Goal: Task Accomplishment & Management: Complete application form

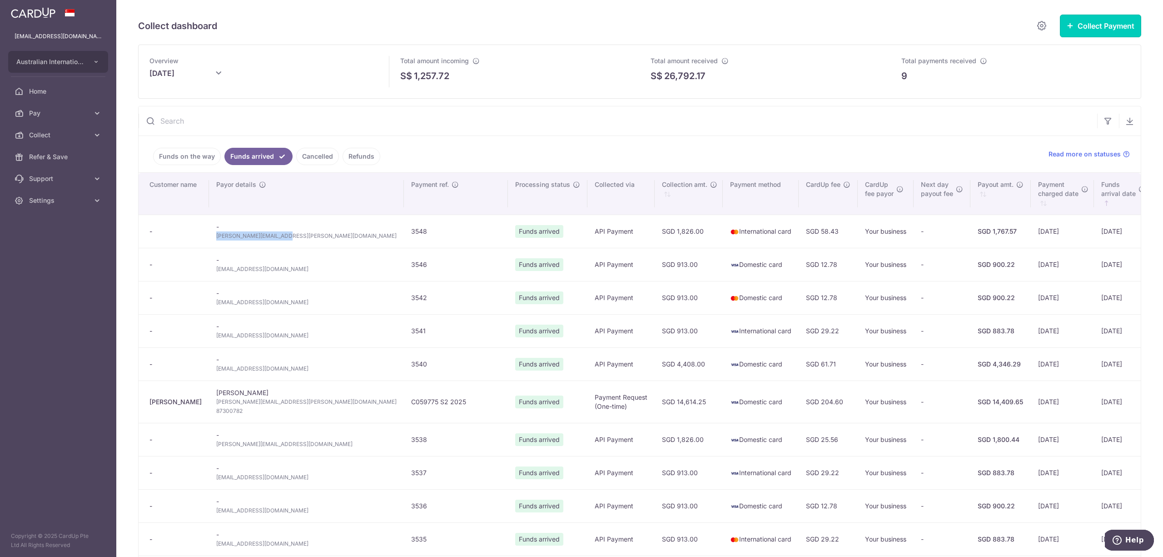
drag, startPoint x: 1084, startPoint y: 22, endPoint x: 346, endPoint y: 160, distance: 750.6
click at [1083, 22] on button "Collect Payment" at bounding box center [1100, 26] width 81 height 23
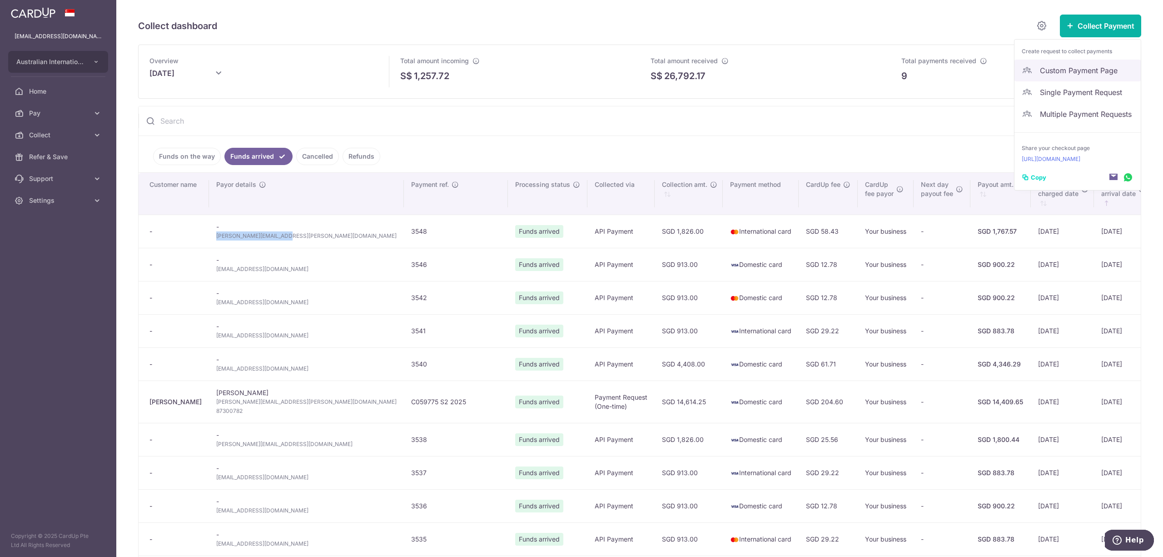
click at [1065, 70] on span "Custom Payment Page" at bounding box center [1087, 70] width 94 height 11
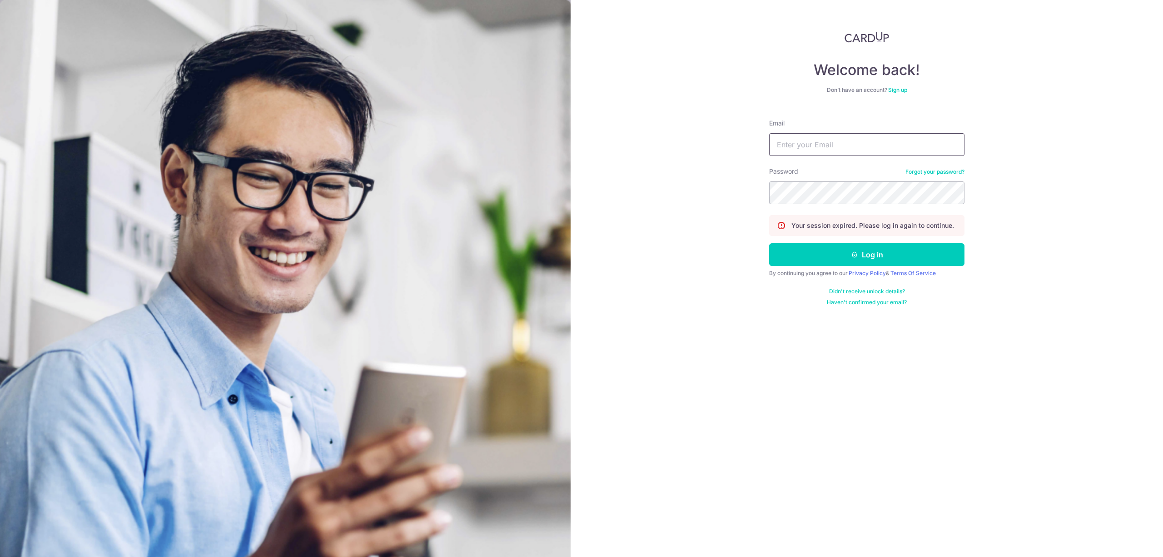
drag, startPoint x: 856, startPoint y: 141, endPoint x: 858, endPoint y: 145, distance: 5.1
click at [856, 142] on input "Email" at bounding box center [866, 144] width 195 height 23
type input "carditho_sarcol@ais.com.sg"
click at [769, 243] on button "Log in" at bounding box center [866, 254] width 195 height 23
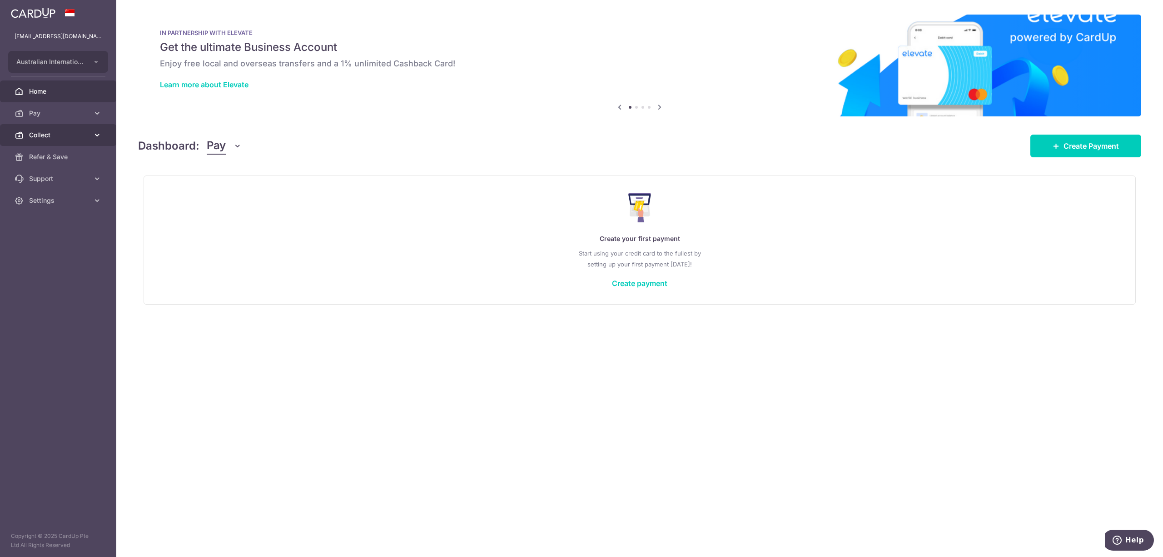
click at [35, 141] on link "Collect" at bounding box center [58, 135] width 116 height 22
click at [37, 198] on span "Payment Requests" at bounding box center [59, 200] width 60 height 9
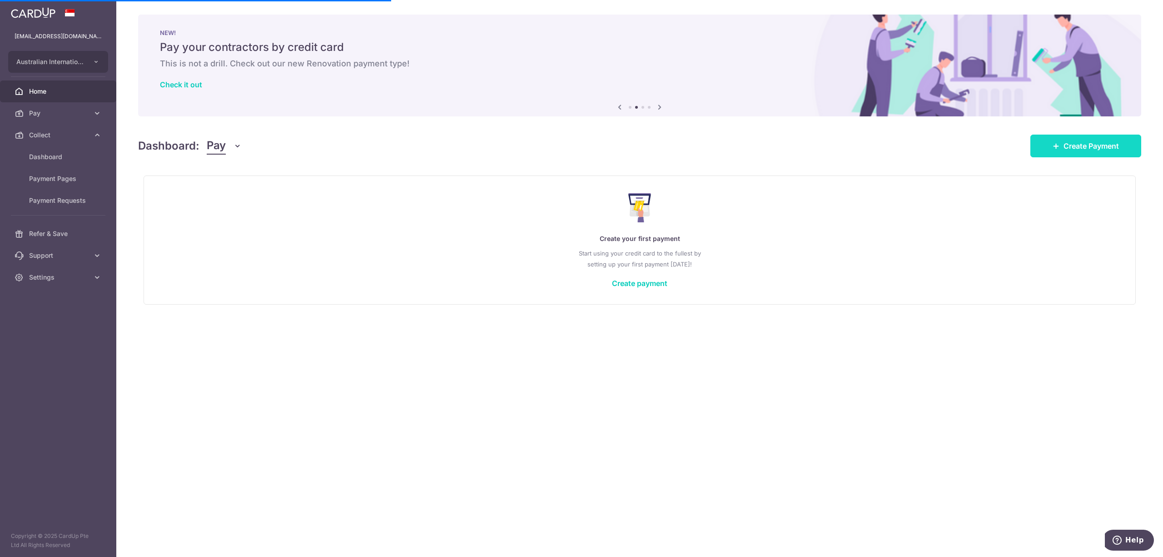
click at [1075, 151] on link "Create Payment" at bounding box center [1085, 145] width 111 height 23
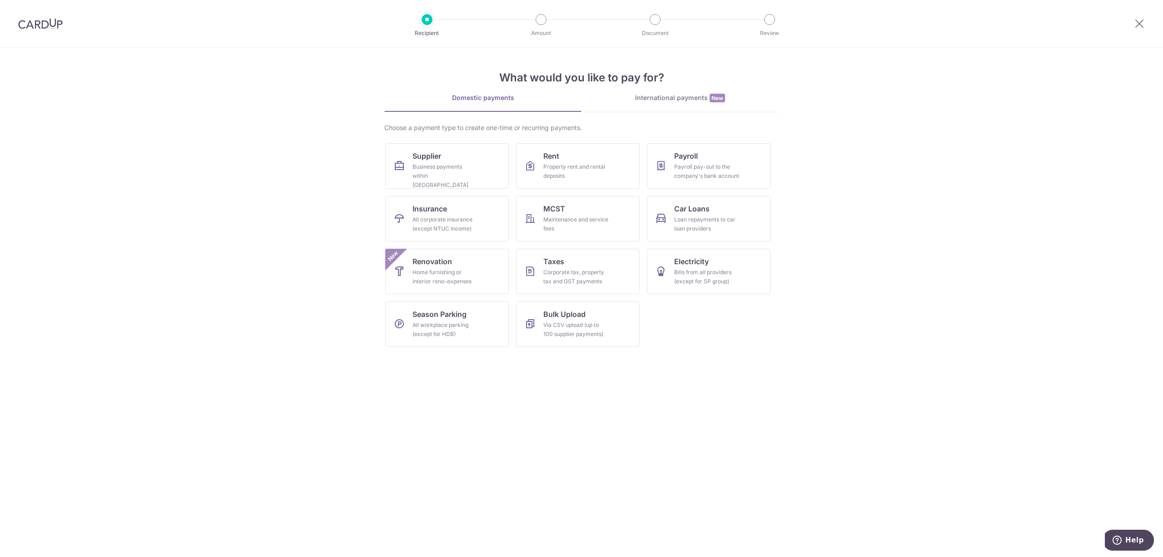
click at [1147, 28] on div at bounding box center [1139, 23] width 47 height 47
click at [1136, 24] on icon at bounding box center [1139, 23] width 11 height 11
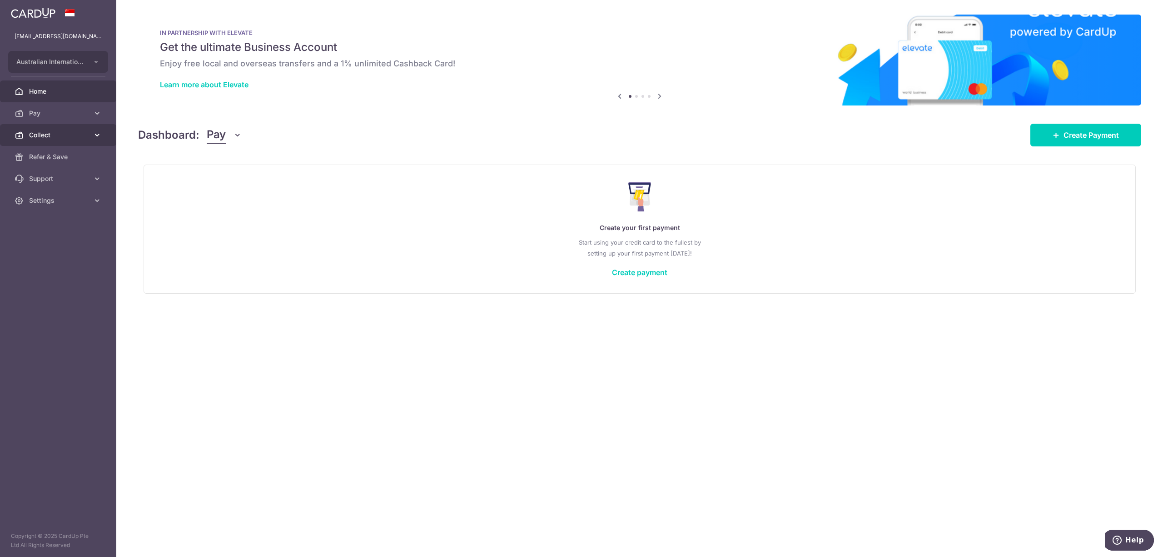
click at [41, 134] on span "Collect" at bounding box center [59, 134] width 60 height 9
click at [59, 202] on span "Payment Requests" at bounding box center [59, 200] width 60 height 9
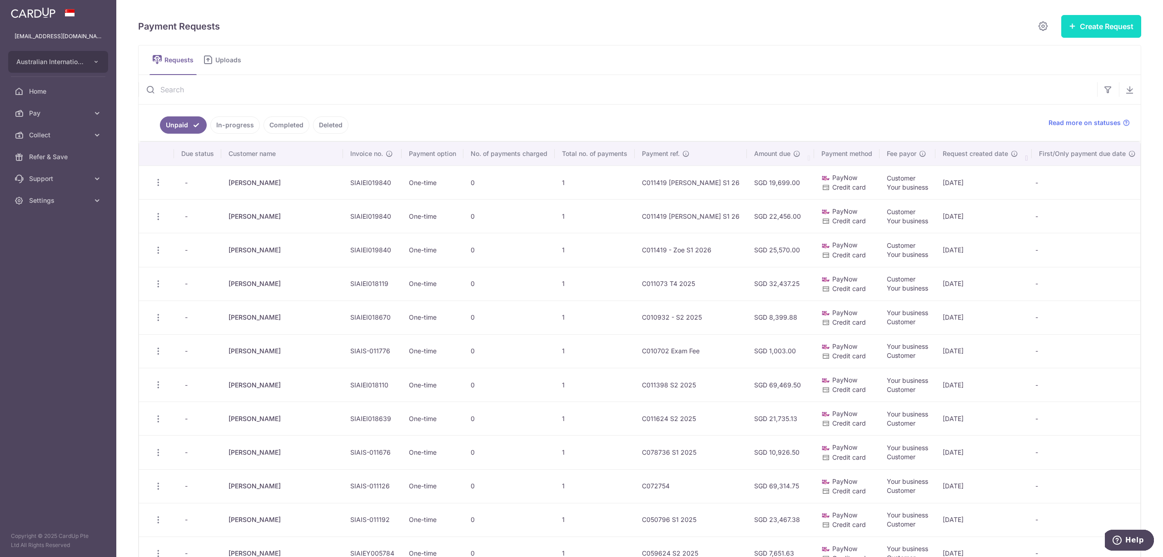
click at [1112, 30] on button "Create Request" at bounding box center [1101, 26] width 80 height 23
drag, startPoint x: 1067, startPoint y: 53, endPoint x: 533, endPoint y: 453, distance: 666.6
click at [1066, 53] on span "Single Request" at bounding box center [1087, 54] width 94 height 11
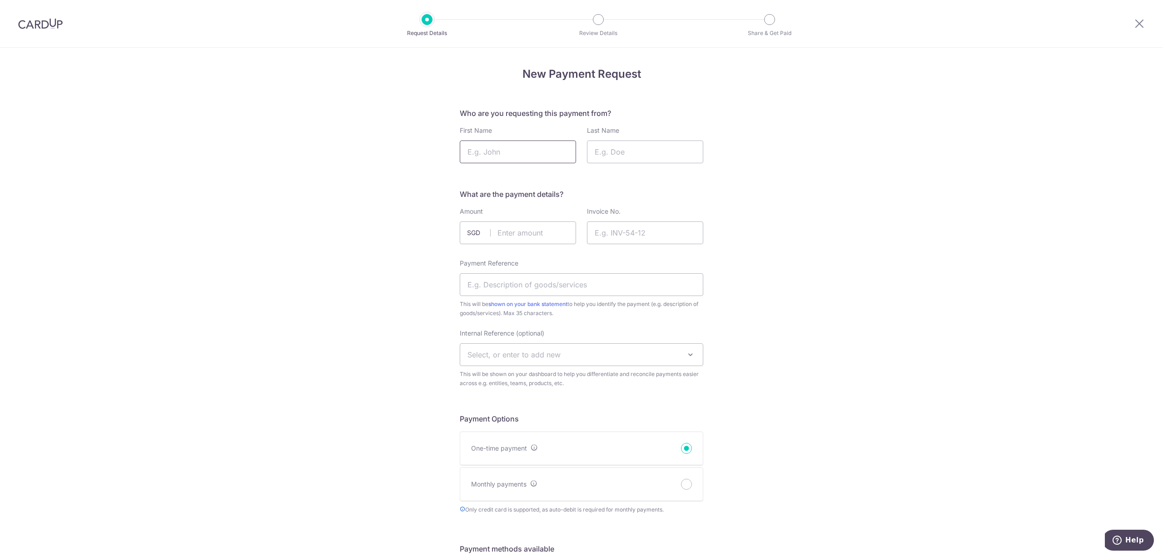
click at [512, 151] on input "First Name" at bounding box center [518, 151] width 116 height 23
type input "23017.40"
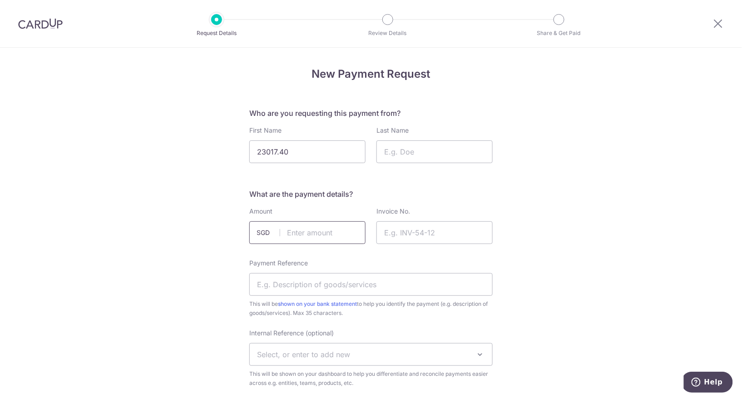
click at [333, 234] on input "text" at bounding box center [307, 232] width 116 height 23
type input "23017.40"
paste input "SIAIEI019649"
type input "SIAIEI019649"
drag, startPoint x: 300, startPoint y: 152, endPoint x: 204, endPoint y: 155, distance: 95.9
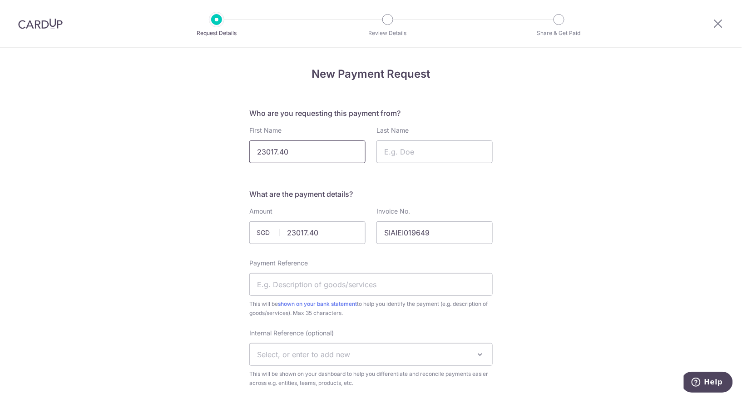
type input "Jun Boem"
click at [403, 155] on input "Last Name" at bounding box center [435, 151] width 116 height 23
type input "Park"
click at [271, 288] on input "Payment Reference" at bounding box center [371, 284] width 244 height 23
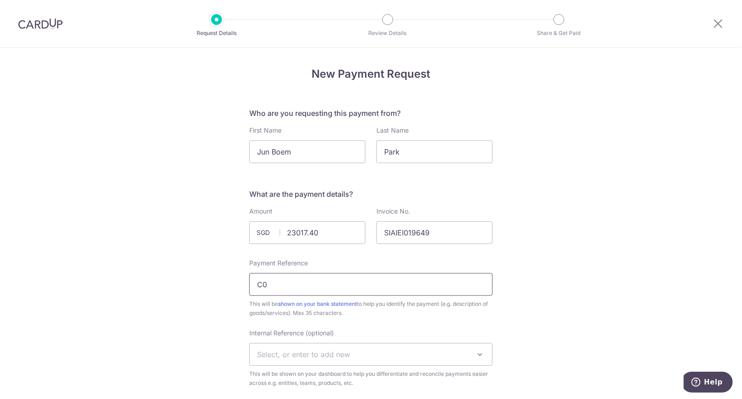
click at [282, 286] on input "C0" at bounding box center [371, 284] width 244 height 23
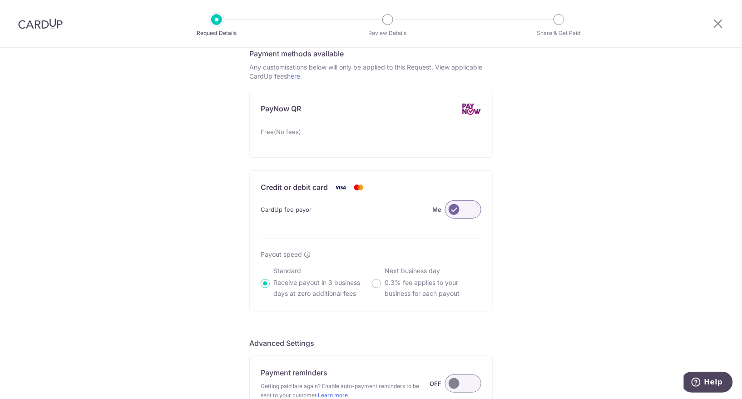
scroll to position [565, 0]
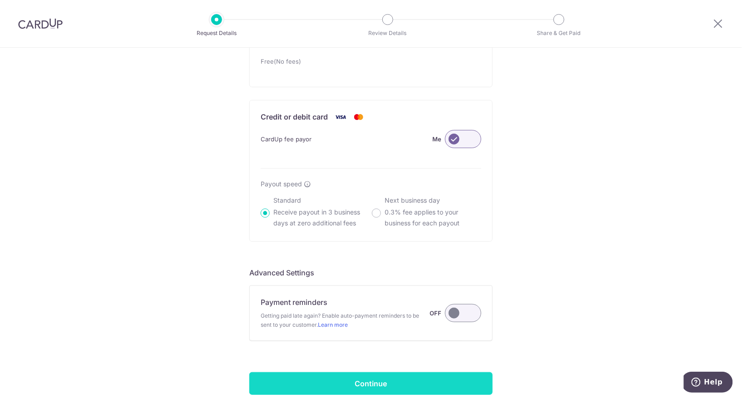
type input "C033117 S1 26"
click at [375, 382] on input "Continue" at bounding box center [371, 383] width 244 height 23
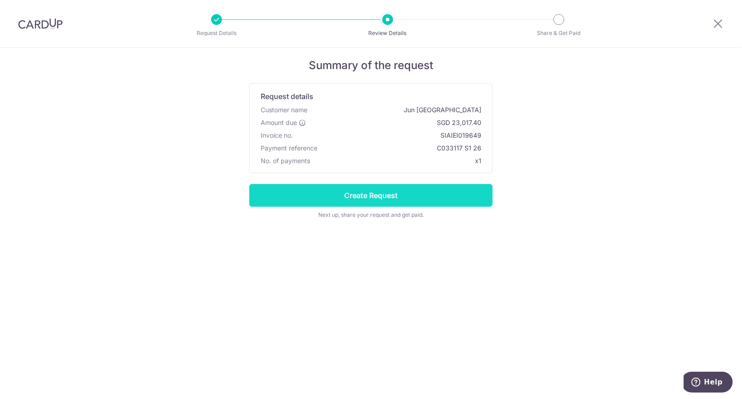
click at [429, 193] on input "Create Request" at bounding box center [371, 195] width 244 height 23
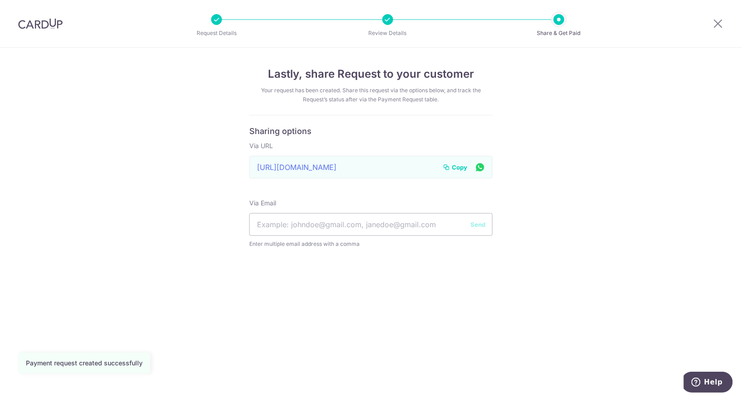
click at [460, 163] on span "Copy" at bounding box center [459, 167] width 15 height 9
